Goal: Task Accomplishment & Management: Manage account settings

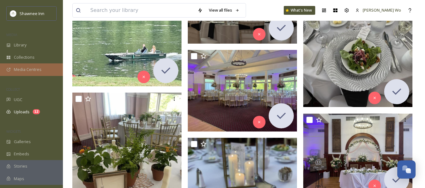
scroll to position [667, 0]
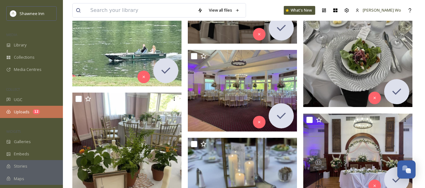
click at [25, 113] on span "Uploads" at bounding box center [22, 112] width 16 height 6
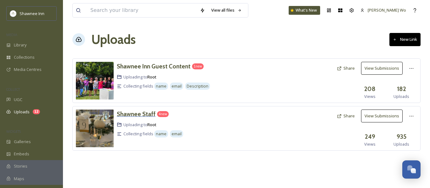
click at [129, 115] on h3 "Shawnee Staff" at bounding box center [136, 114] width 39 height 8
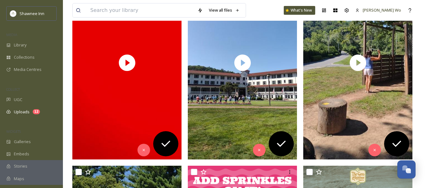
scroll to position [157, 0]
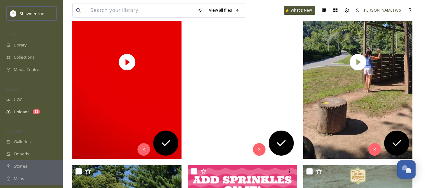
click at [223, 73] on video "ext_1754778121.213993_archibaldmackenzie16@gmail.com-VID_20250809_154851942.mp4" at bounding box center [242, 62] width 109 height 194
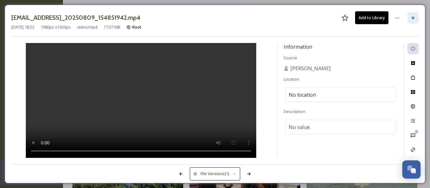
click at [411, 17] on icon at bounding box center [412, 17] width 5 height 5
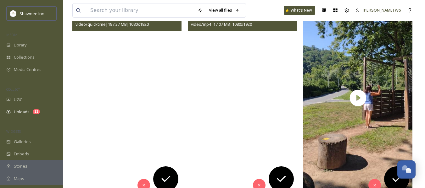
scroll to position [94, 0]
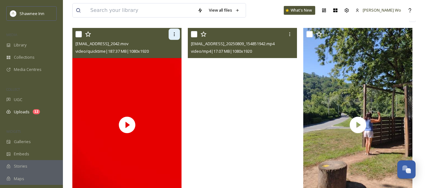
click at [173, 35] on icon at bounding box center [174, 34] width 5 height 5
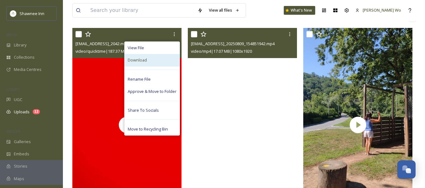
click at [162, 60] on div "Download" at bounding box center [152, 60] width 55 height 12
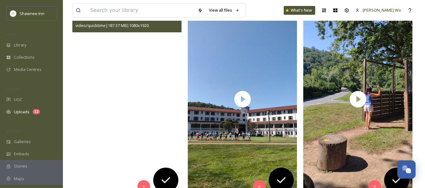
scroll to position [63, 0]
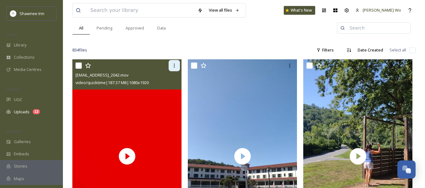
click at [173, 65] on icon at bounding box center [174, 65] width 5 height 5
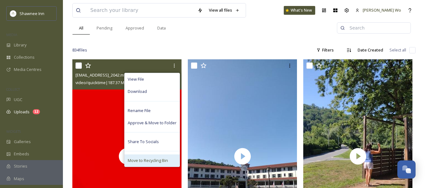
click at [146, 161] on span "Move to Recycling Bin" at bounding box center [148, 161] width 40 height 6
